Goal: Information Seeking & Learning: Find specific page/section

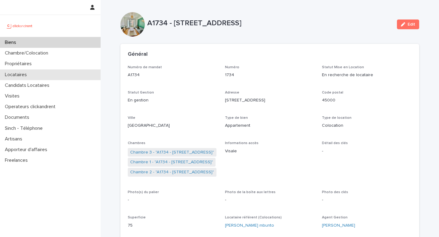
click at [64, 72] on div "Locataires" at bounding box center [50, 74] width 101 height 11
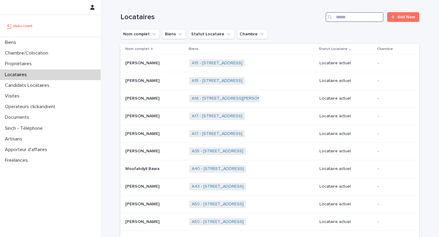
click at [341, 19] on input "Search" at bounding box center [354, 17] width 58 height 10
paste input "**********"
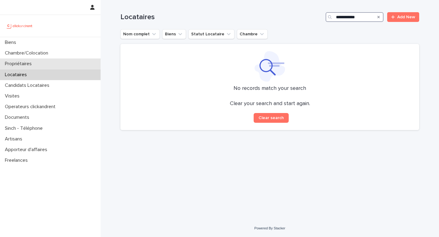
type input "**********"
click at [81, 64] on div "Propriétaires" at bounding box center [50, 63] width 101 height 11
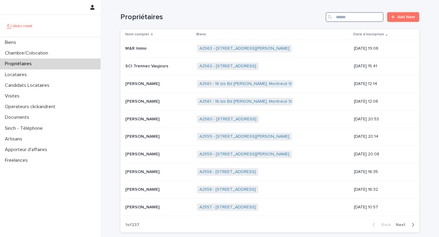
click at [375, 17] on input "Search" at bounding box center [354, 17] width 58 height 10
paste input "**********"
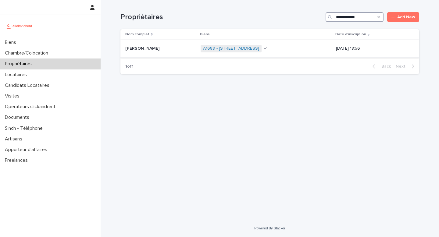
type input "**********"
click at [317, 52] on div "A1689 - 6 esplanade de l'Europe, Argenteuil 95100 A1688 - 1 allée des prés, Sai…" at bounding box center [265, 48] width 130 height 12
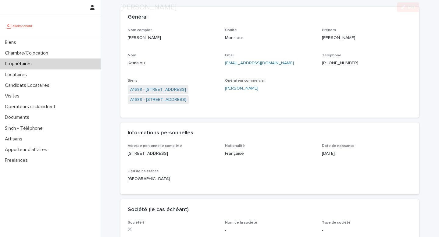
scroll to position [40, 0]
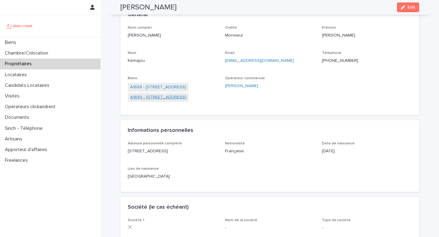
click at [186, 100] on link "A1689 - [STREET_ADDRESS]" at bounding box center [158, 97] width 56 height 6
click at [186, 86] on link "A1688 - 1 allée des prés, Saint-Gratien 95210" at bounding box center [158, 87] width 56 height 6
click at [186, 97] on link "A1689 - [STREET_ADDRESS]" at bounding box center [158, 97] width 56 height 6
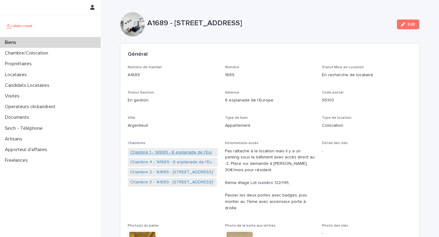
click at [158, 152] on link "Chambre 1 - "A1689 - 6 esplanade de l'Europe, Argenteuil 95100"" at bounding box center [172, 152] width 85 height 6
click at [147, 171] on link "Chambre 2 - "A1689 - 6 esplanade de l'Europe, Argenteuil 95100"" at bounding box center [172, 172] width 84 height 6
click at [148, 181] on link "Chambre 3 - "A1689 - [STREET_ADDRESS]"" at bounding box center [172, 182] width 84 height 6
click at [153, 162] on link "Chambre 4 - "A1689 - 6 esplanade de l'Europe, Argenteuil 95100"" at bounding box center [172, 162] width 85 height 6
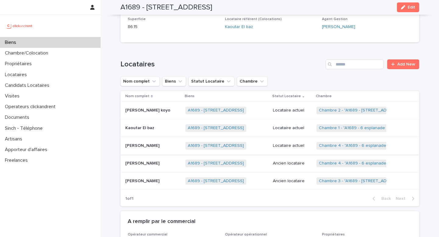
scroll to position [284, 0]
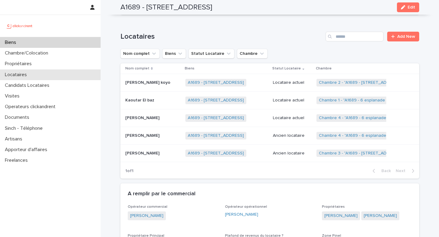
click at [39, 76] on div "Locataires" at bounding box center [50, 74] width 101 height 11
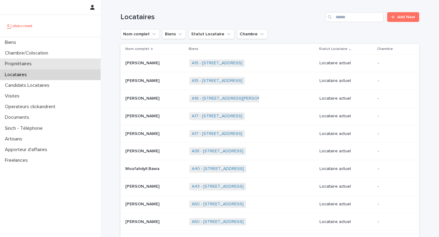
click at [72, 59] on div "Propriétaires" at bounding box center [50, 63] width 101 height 11
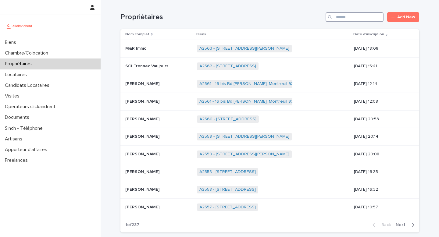
click at [355, 18] on input "Search" at bounding box center [354, 17] width 58 height 10
paste input "**********"
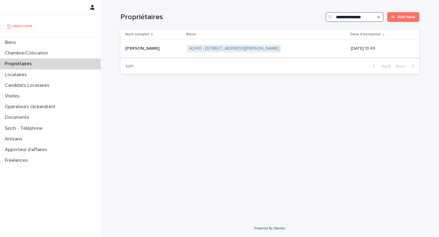
type input "**********"
click at [315, 48] on div "A2491 - 8 Rue Honoré Fragonard, Issy-les-Moulineaux 92130 + 0" at bounding box center [266, 48] width 159 height 12
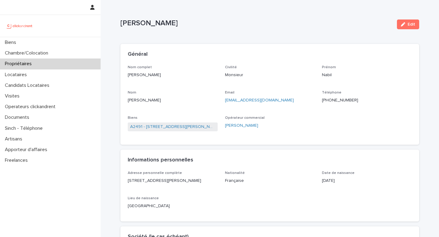
scroll to position [14, 0]
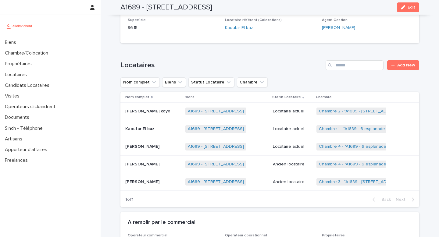
scroll to position [265, 0]
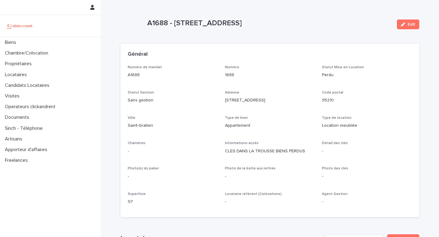
drag, startPoint x: 229, startPoint y: 21, endPoint x: 278, endPoint y: 27, distance: 49.1
click at [278, 27] on div "A1688 - 1 allée des prés, Saint-Gratien 95210" at bounding box center [269, 24] width 245 height 11
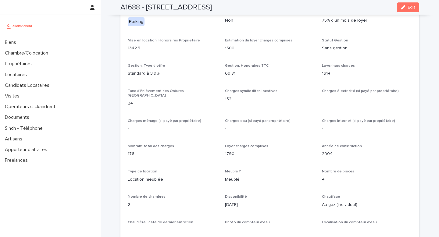
scroll to position [500, 0]
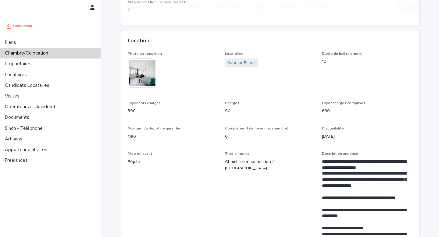
scroll to position [149, 0]
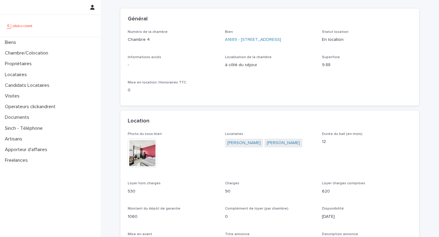
scroll to position [36, 0]
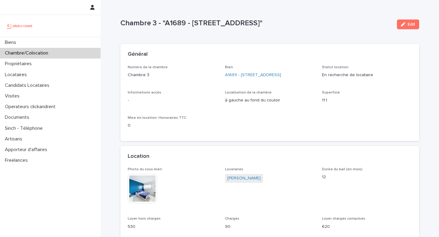
scroll to position [44, 0]
